Goal: Information Seeking & Learning: Check status

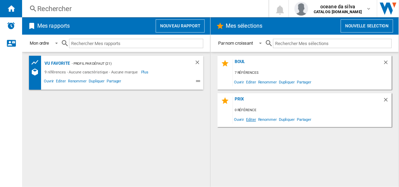
click at [251, 121] on span "Editer" at bounding box center [251, 118] width 12 height 9
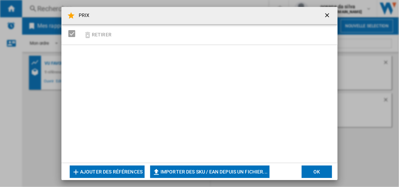
click at [133, 169] on button "Ajouter des références" at bounding box center [107, 171] width 75 height 12
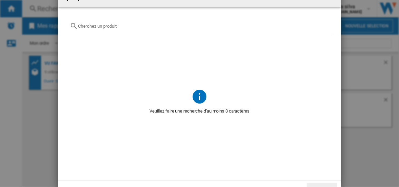
click at [100, 27] on input "text" at bounding box center [204, 25] width 252 height 5
paste input "COD6P66X0"
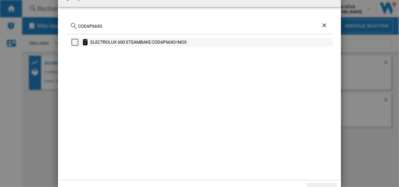
type input "COD6P66X0"
click at [185, 42] on div "ELECTROLUX 600 STEAMBAKE COD6P66X0 INOX" at bounding box center [212, 42] width 242 height 7
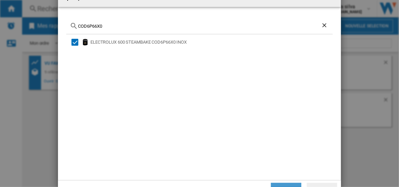
click at [294, 184] on button "Appliquer" at bounding box center [286, 188] width 30 height 12
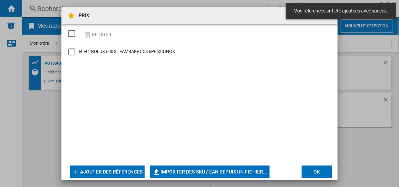
click at [329, 169] on button "OK" at bounding box center [317, 171] width 30 height 12
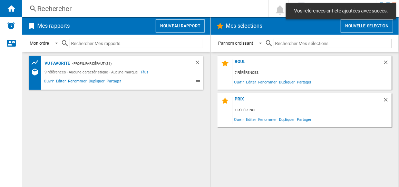
click at [272, 106] on div "1 référence" at bounding box center [312, 110] width 159 height 9
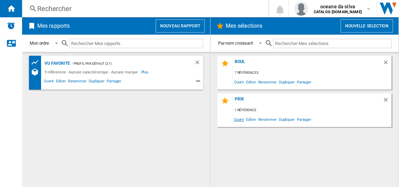
click at [241, 118] on span "Ouvrir" at bounding box center [239, 118] width 12 height 9
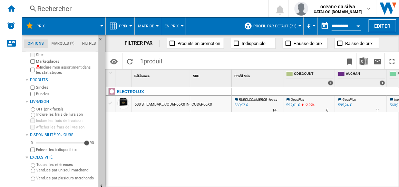
scroll to position [11, 0]
click at [36, 170] on div "Vendues par un seul marchand" at bounding box center [62, 170] width 67 height 6
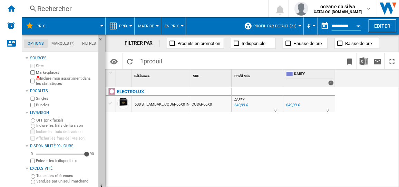
click at [324, 106] on div "FR DARTY -1.0 % 649,99 € % N/A 8 FR DARTY" at bounding box center [309, 105] width 49 height 16
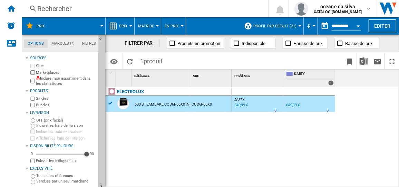
click at [358, 24] on button "Open calendar" at bounding box center [358, 25] width 12 height 12
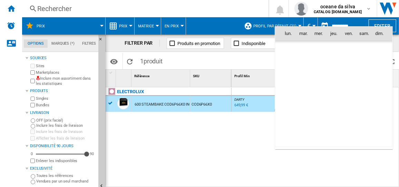
scroll to position [3296, 0]
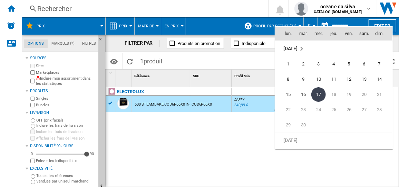
click at [337, 20] on div at bounding box center [199, 93] width 399 height 187
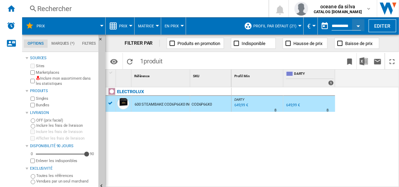
click at [322, 27] on button "button" at bounding box center [325, 26] width 14 height 14
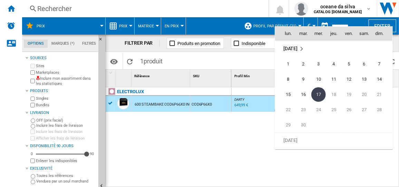
drag, startPoint x: 322, startPoint y: 27, endPoint x: 326, endPoint y: 25, distance: 4.5
click at [322, 27] on th "mer." at bounding box center [318, 34] width 15 height 14
drag, startPoint x: 318, startPoint y: 21, endPoint x: 314, endPoint y: 23, distance: 4.2
click at [318, 21] on div at bounding box center [199, 93] width 399 height 187
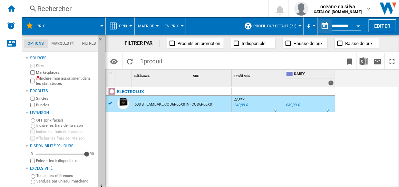
click at [309, 24] on button "€" at bounding box center [311, 25] width 7 height 17
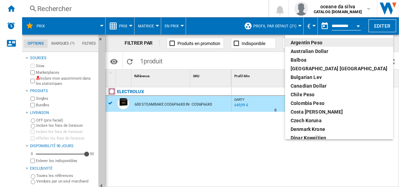
click at [314, 22] on md-backdrop at bounding box center [199, 93] width 399 height 187
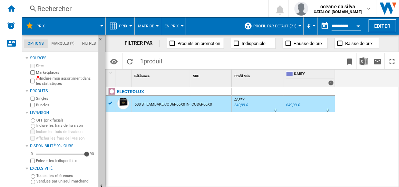
click at [320, 107] on div "FR DARTY -1.0 % 649,99 € % N/A 8 FR DARTY" at bounding box center [309, 105] width 49 height 16
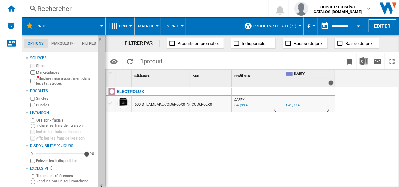
click at [78, 8] on div "Rechercher" at bounding box center [144, 9] width 214 height 10
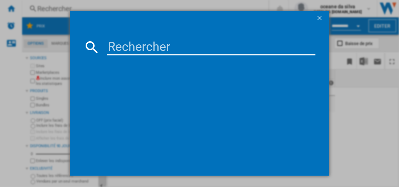
click at [181, 42] on input at bounding box center [211, 47] width 208 height 17
paste input "EOE8P19WH"
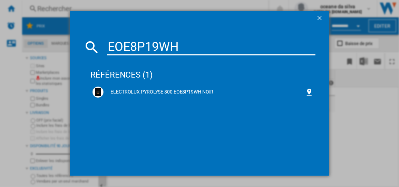
type input "EOE8P19WH"
click at [175, 97] on div "ELECTROLUX PYROLYSE 800 EOE8P19WH NOIR" at bounding box center [203, 91] width 225 height 15
drag, startPoint x: 101, startPoint y: 91, endPoint x: 197, endPoint y: 92, distance: 96.1
click at [101, 91] on img at bounding box center [98, 92] width 8 height 8
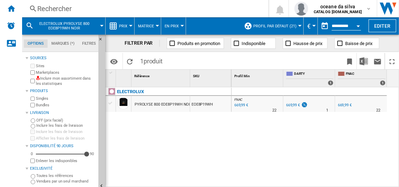
click at [239, 106] on div "669,99 €" at bounding box center [241, 105] width 15 height 7
drag, startPoint x: 9, startPoint y: 9, endPoint x: 15, endPoint y: 12, distance: 6.3
click at [8, 9] on ng-md-icon "Accueil" at bounding box center [11, 8] width 8 height 8
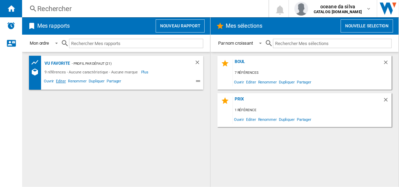
click at [56, 82] on span "Editer" at bounding box center [61, 82] width 12 height 8
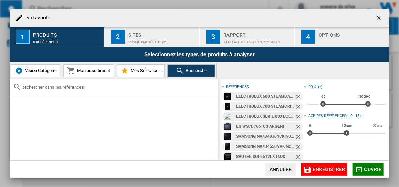
click at [300, 96] on ng-md-icon "Retirer" at bounding box center [299, 97] width 8 height 8
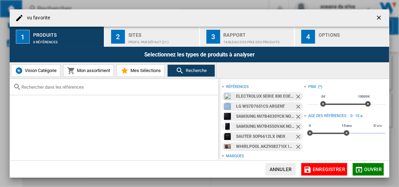
click at [300, 96] on ng-md-icon "Retirer" at bounding box center [299, 97] width 8 height 8
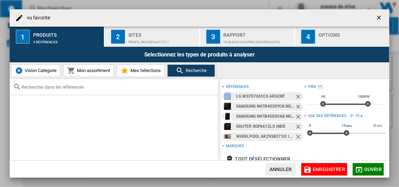
click at [300, 96] on ng-md-icon "Retirer" at bounding box center [299, 97] width 8 height 8
click at [300, 103] on ng-md-icon "Retirer" at bounding box center [299, 107] width 8 height 8
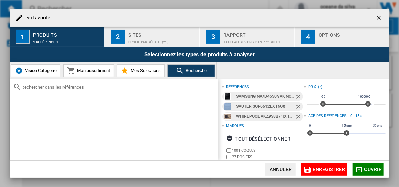
click at [299, 96] on ng-md-icon "Retirer" at bounding box center [299, 97] width 8 height 8
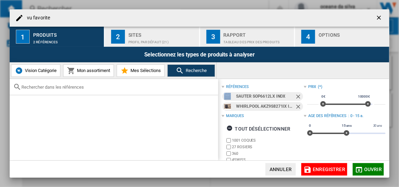
click at [299, 95] on ng-md-icon "Retirer" at bounding box center [299, 97] width 8 height 8
click at [299, 103] on ng-md-icon "Retirer" at bounding box center [299, 107] width 8 height 8
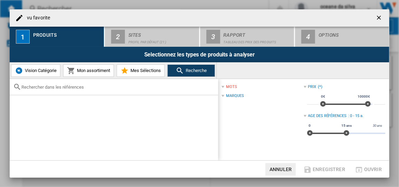
click at [299, 95] on span at bounding box center [274, 96] width 60 height 6
click at [81, 85] on input "text" at bounding box center [117, 86] width 193 height 5
paste input "EOE8P19WH"
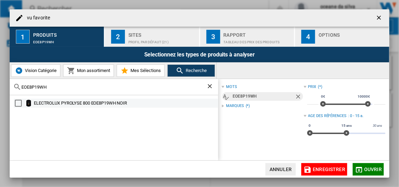
type input "EOE8P19WH"
click at [112, 107] on div "ELECTROLUX PYROLYSE 800 EOE8P19WH NOIR" at bounding box center [116, 102] width 205 height 9
click at [19, 102] on div "Select" at bounding box center [18, 103] width 7 height 7
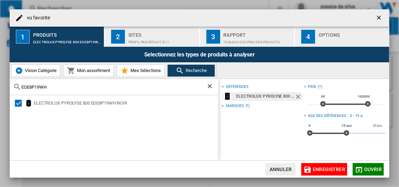
click at [384, 169] on button "Ouvrir" at bounding box center [368, 169] width 31 height 12
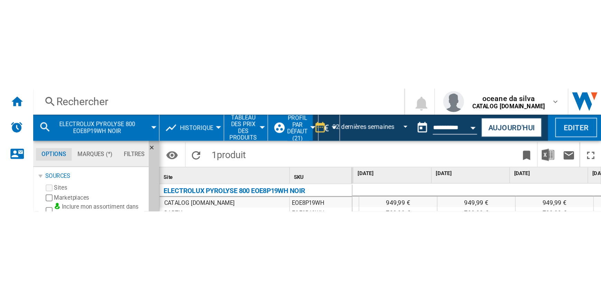
scroll to position [0, 1343]
